Goal: Information Seeking & Learning: Learn about a topic

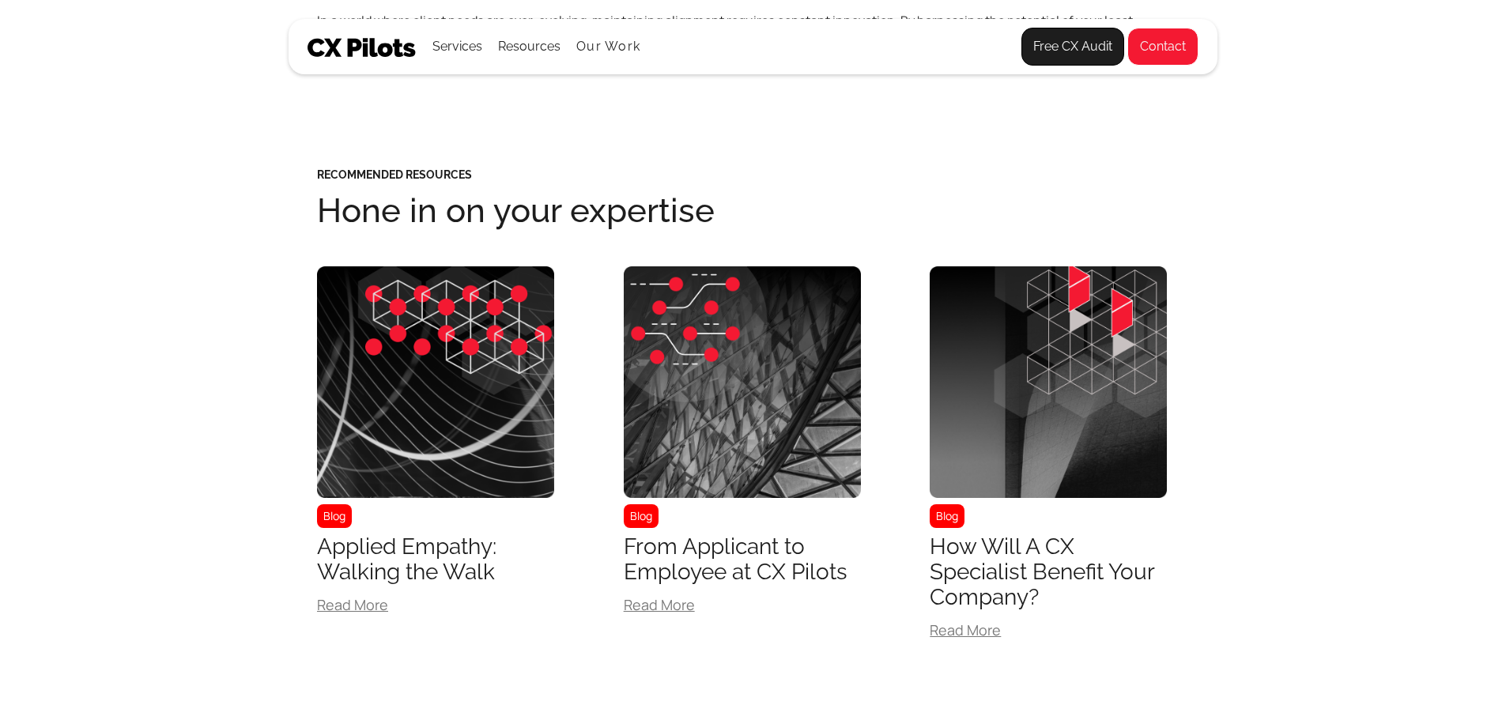
scroll to position [1897, 0]
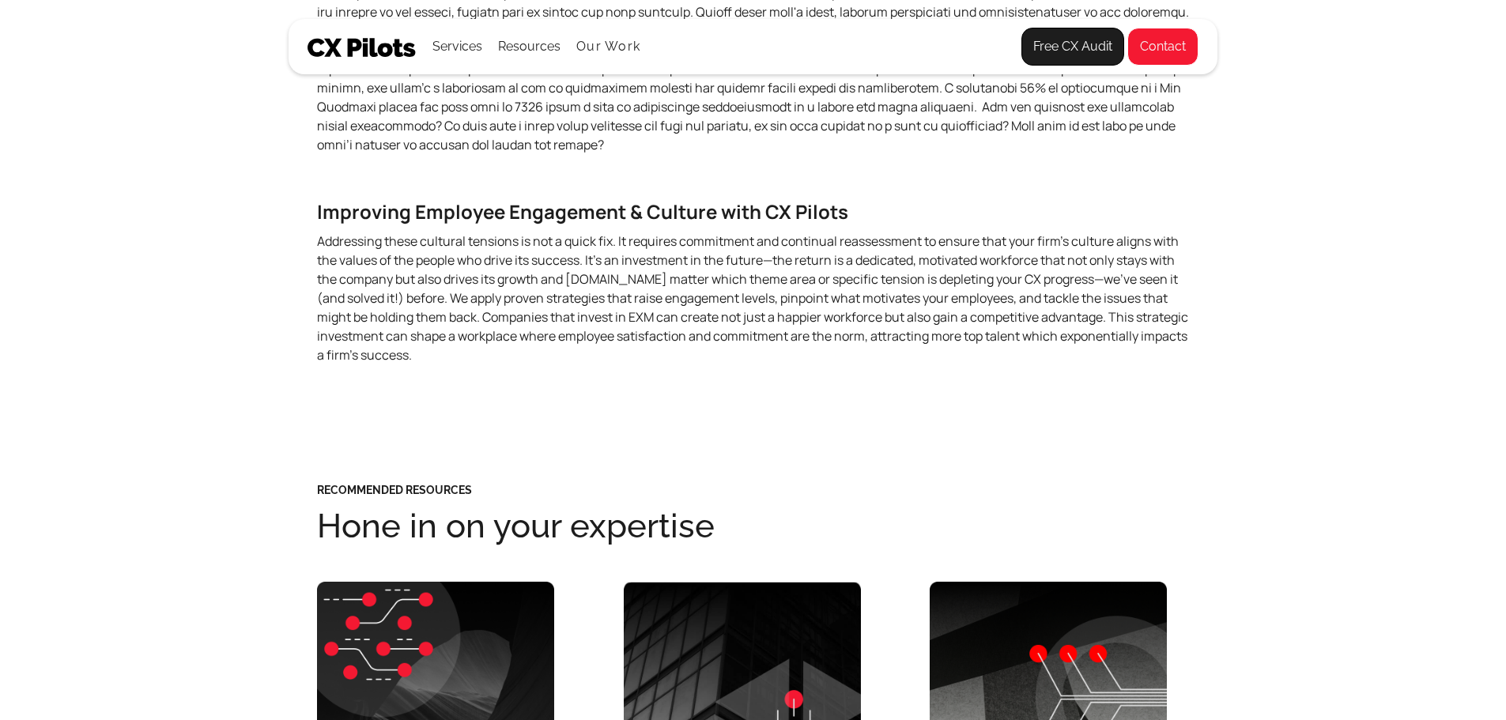
scroll to position [3716, 0]
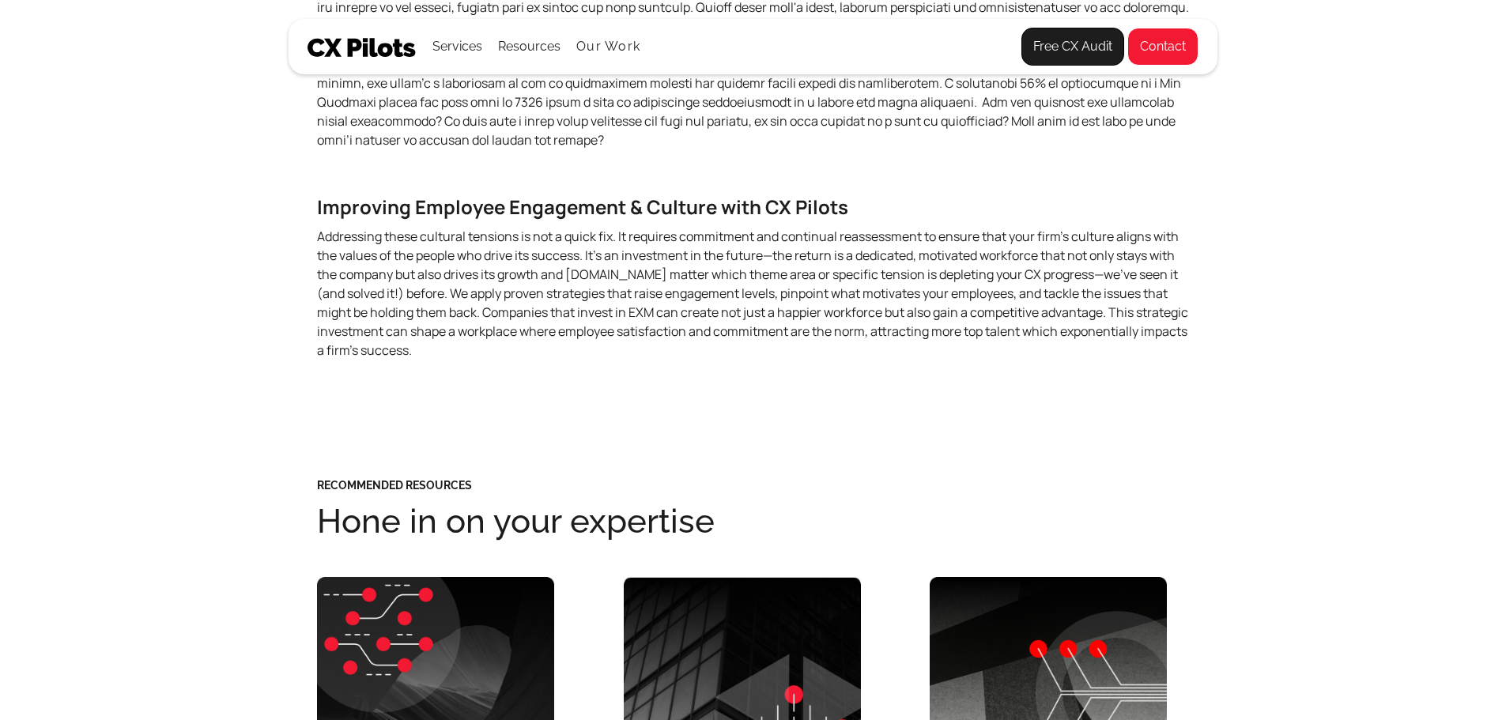
click at [623, 326] on p "Addressing these cultural tensions is not a quick fix. It requires commitment a…" at bounding box center [753, 293] width 872 height 133
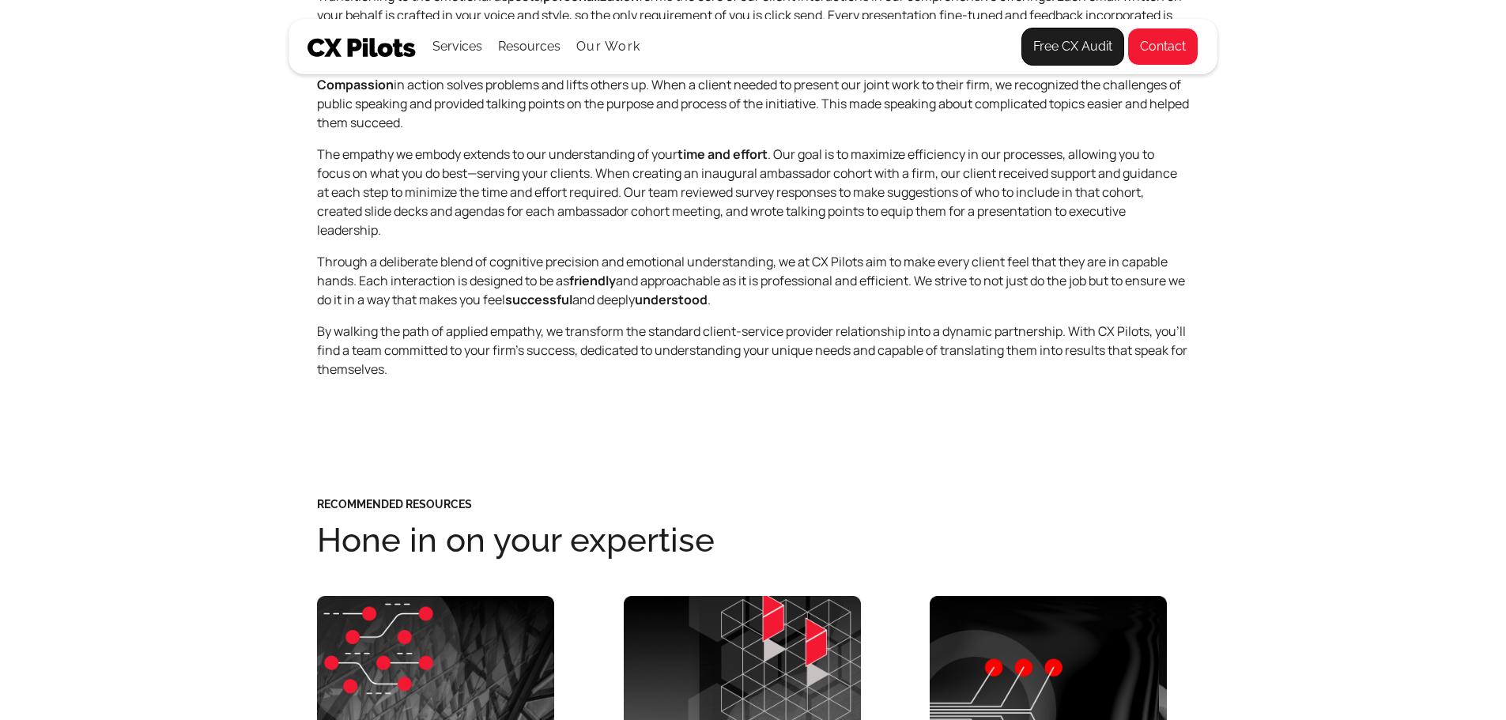
scroll to position [1739, 0]
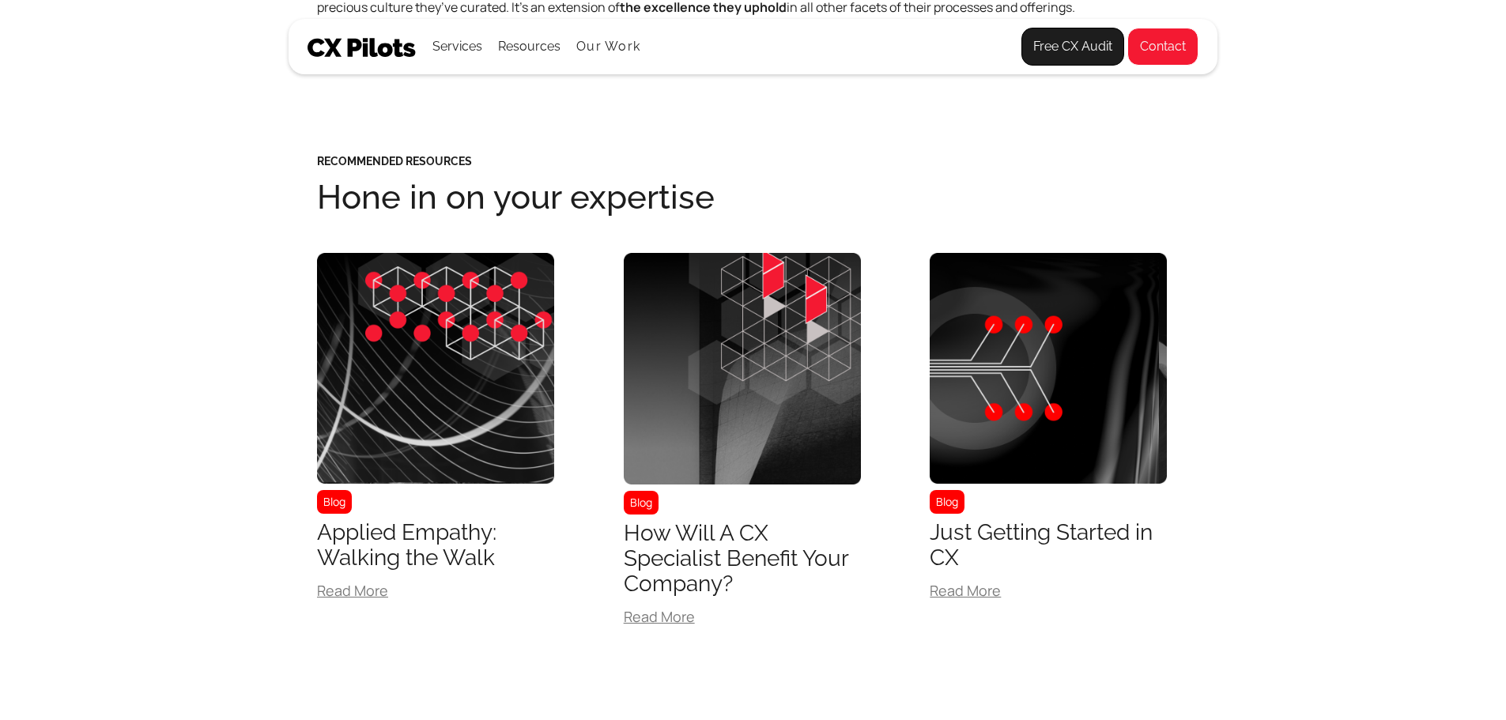
scroll to position [5771, 0]
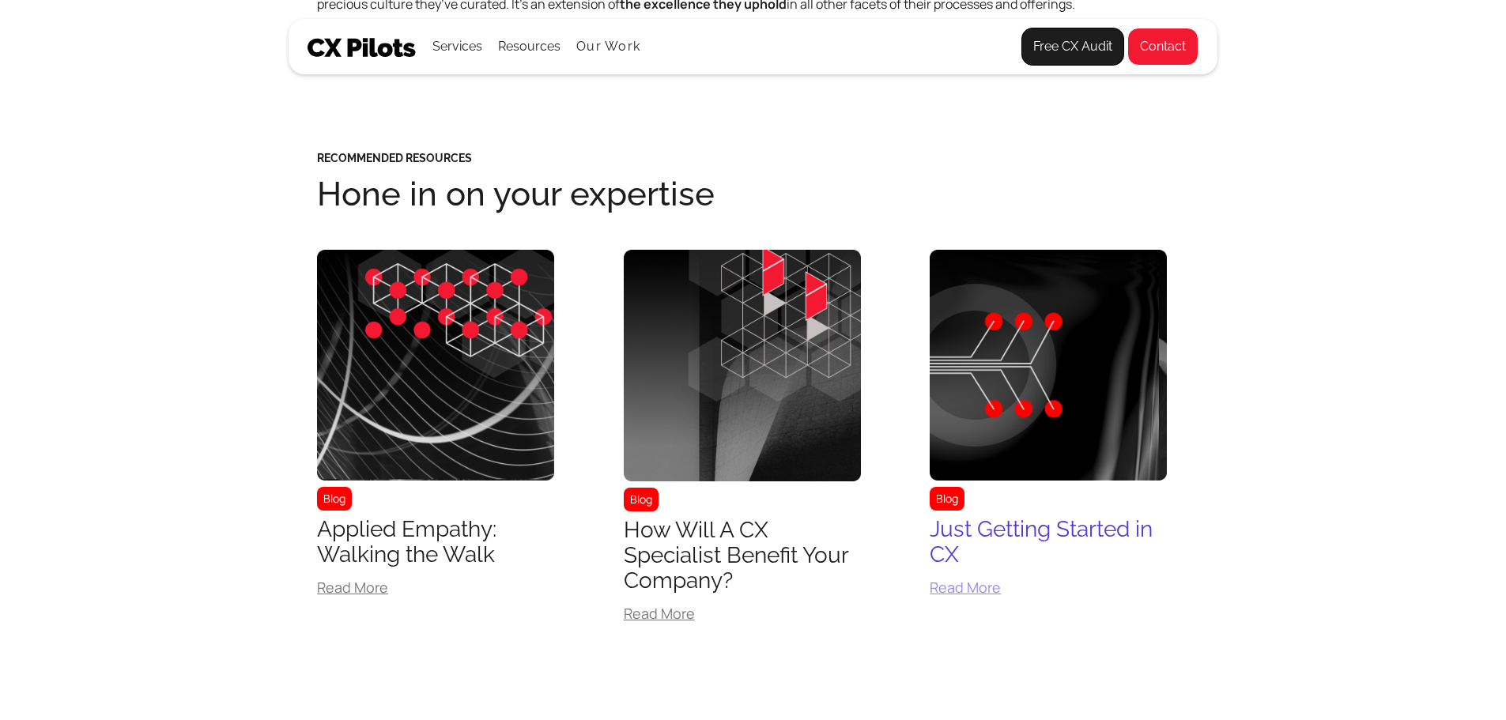
click at [980, 591] on div "Read More" at bounding box center [1048, 587] width 237 height 14
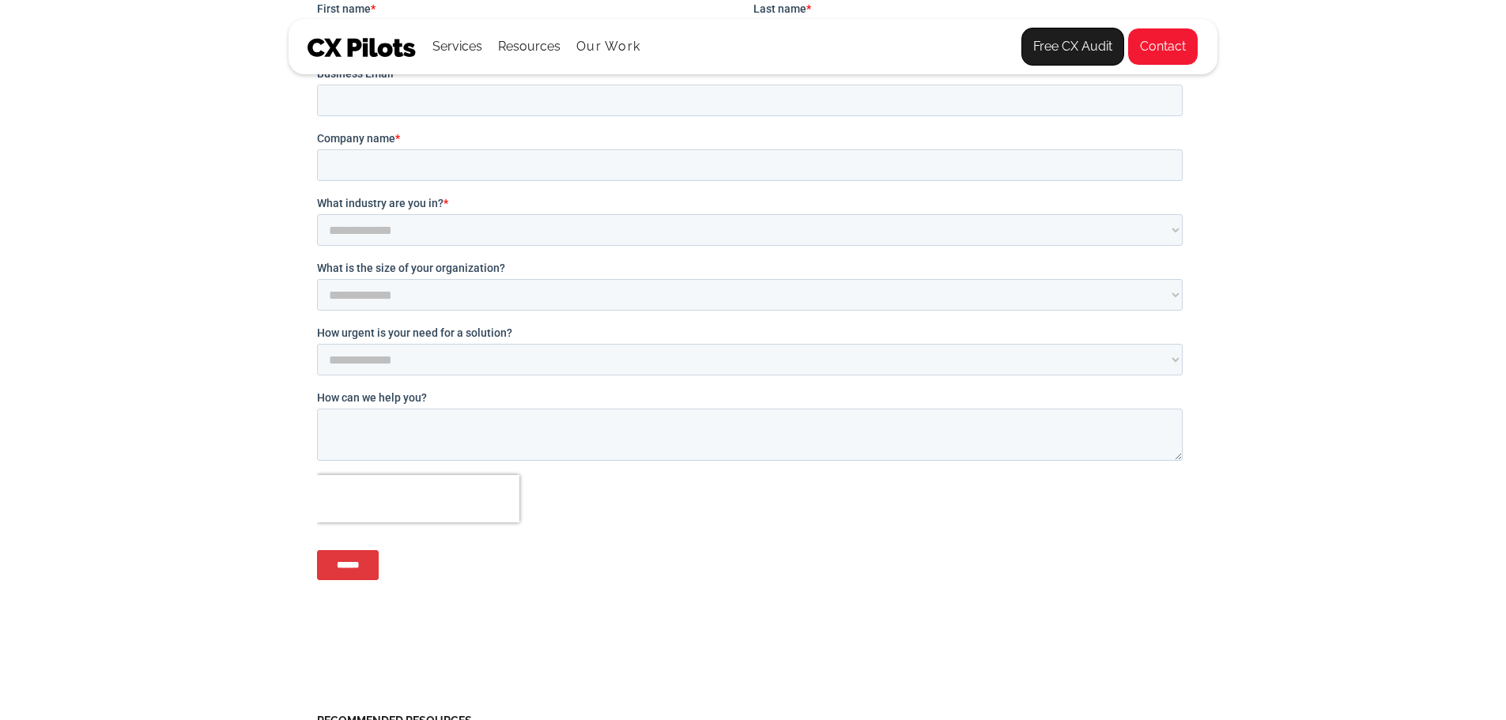
scroll to position [1739, 0]
